Goal: Navigation & Orientation: Understand site structure

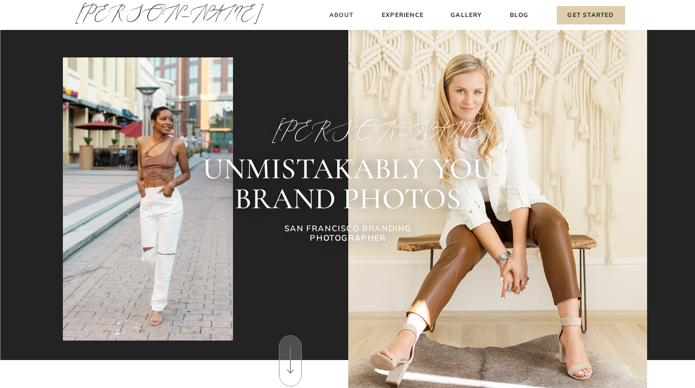
click at [333, 16] on h3 "About" at bounding box center [341, 15] width 29 height 10
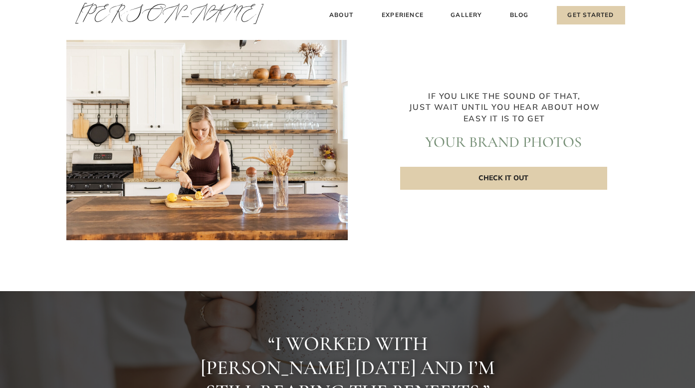
scroll to position [2207, 0]
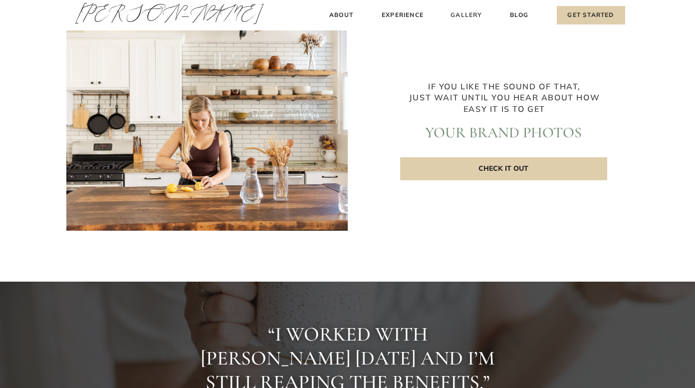
click at [460, 12] on h3 "Gallery" at bounding box center [466, 15] width 33 height 10
